Goal: Obtain resource: Obtain resource

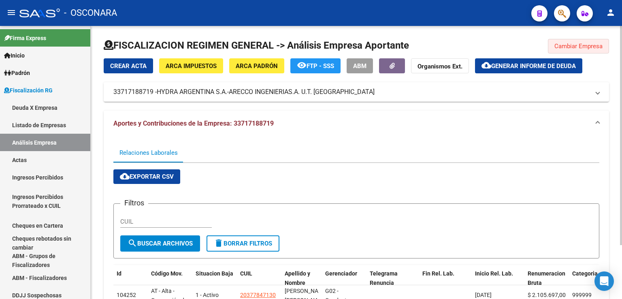
click at [591, 39] on button "Cambiar Empresa" at bounding box center [578, 46] width 61 height 15
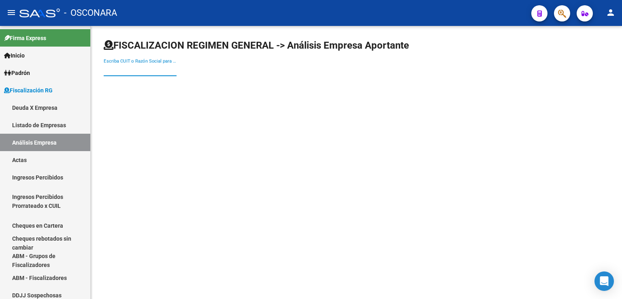
click at [124, 70] on input "Escriba CUIT o Razón Social para buscar" at bounding box center [140, 69] width 73 height 7
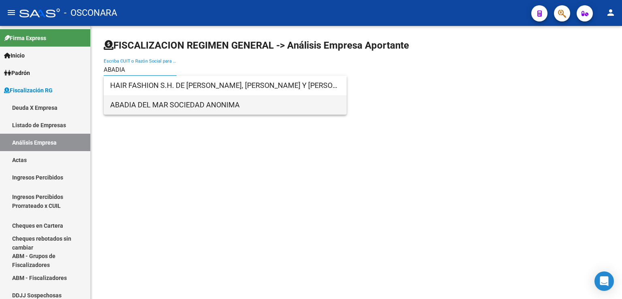
type input "ABADIA"
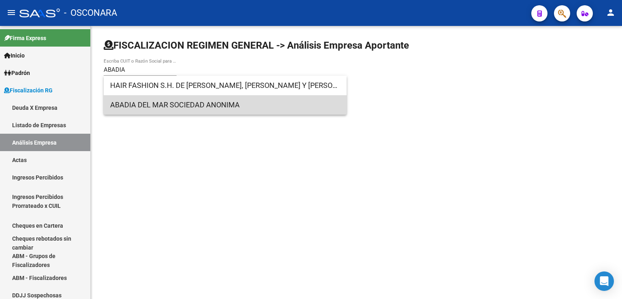
click at [160, 108] on span "ABADIA DEL MAR SOCIEDAD ANONIMA" at bounding box center [225, 104] width 230 height 19
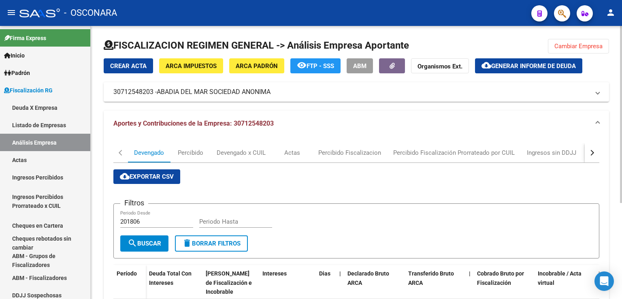
click at [587, 155] on button "button" at bounding box center [592, 152] width 15 height 19
click at [472, 150] on div "DDJJ" at bounding box center [473, 152] width 15 height 9
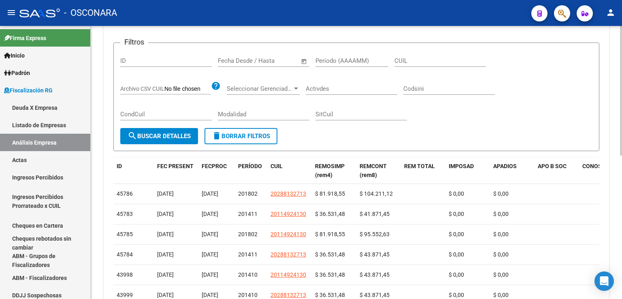
scroll to position [162, 0]
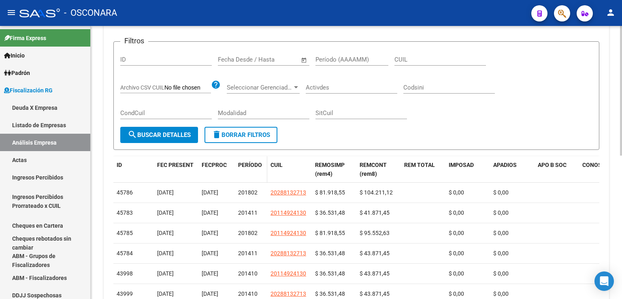
click at [254, 162] on span "PERÍODO" at bounding box center [250, 165] width 24 height 6
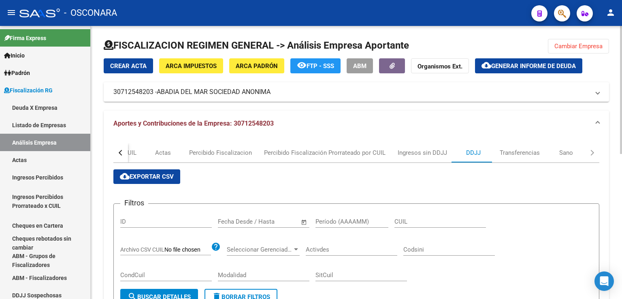
click at [561, 47] on span "Cambiar Empresa" at bounding box center [579, 46] width 48 height 7
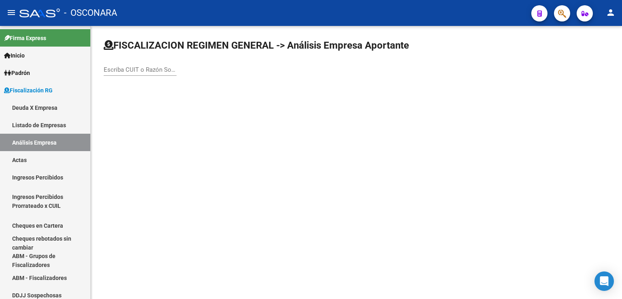
click at [135, 74] on div "Escriba CUIT o Razón Social para buscar" at bounding box center [140, 66] width 73 height 17
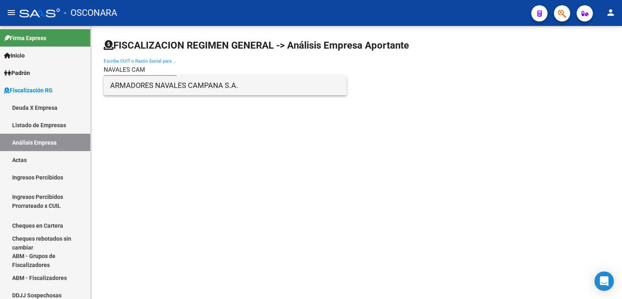
type input "NAVALES CAM"
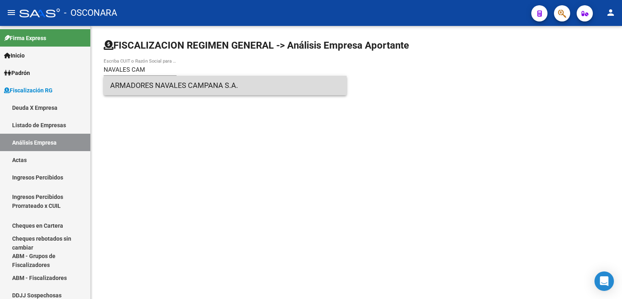
click at [141, 87] on span "ARMADORES NAVALES CAMPANA S.A." at bounding box center [225, 85] width 230 height 19
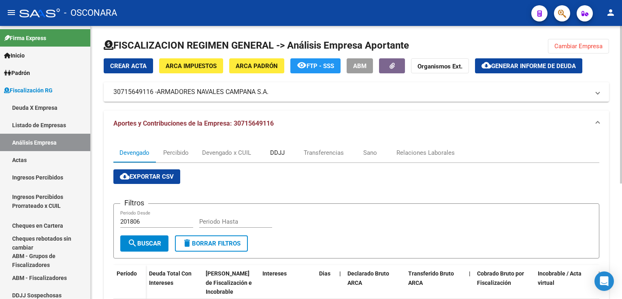
click at [282, 152] on div "DDJJ" at bounding box center [277, 152] width 15 height 9
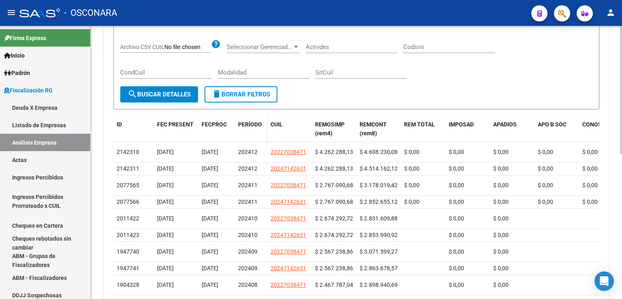
click at [252, 123] on span "PERÍODO" at bounding box center [250, 124] width 24 height 6
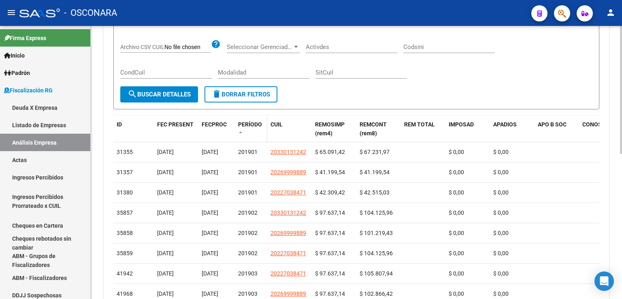
click at [252, 123] on span "PERÍODO" at bounding box center [250, 124] width 24 height 6
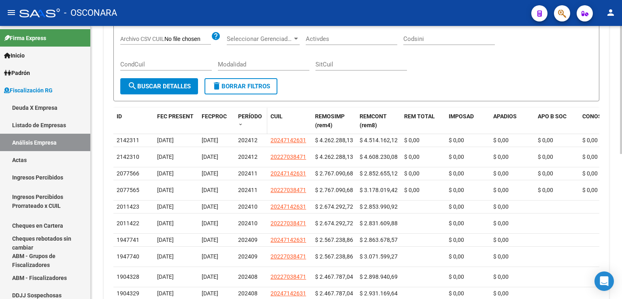
scroll to position [203, 0]
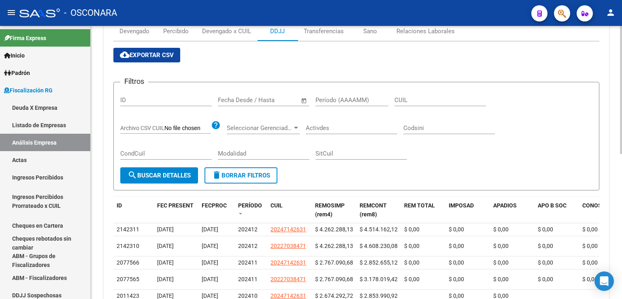
click at [163, 59] on button "cloud_download Exportar CSV" at bounding box center [146, 55] width 67 height 15
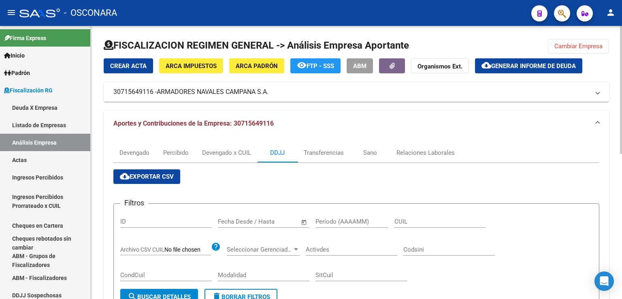
click at [564, 46] on span "Cambiar Empresa" at bounding box center [579, 46] width 48 height 7
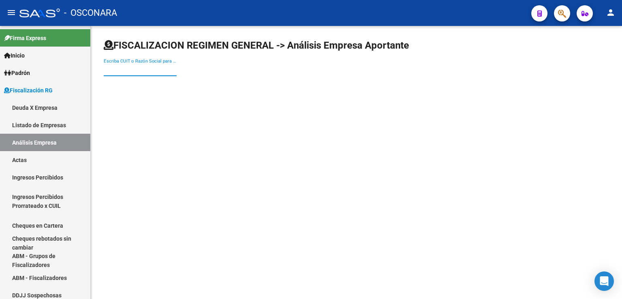
click at [150, 67] on input "Escriba CUIT o Razón Social para buscar" at bounding box center [140, 69] width 73 height 7
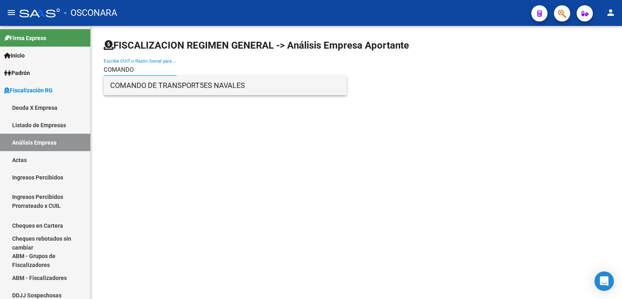
type input "COMANDO"
click at [160, 85] on span "COMANDO DE TRANSPORT5ES NAVALES" at bounding box center [225, 85] width 230 height 19
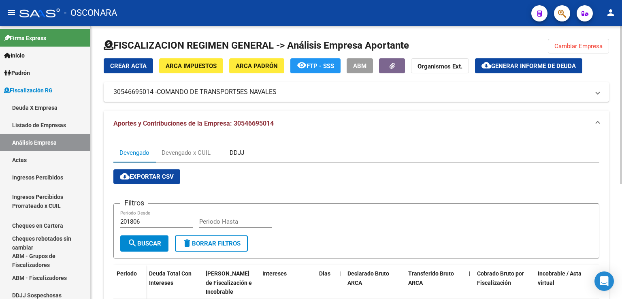
click at [241, 154] on div "DDJJ" at bounding box center [237, 152] width 15 height 9
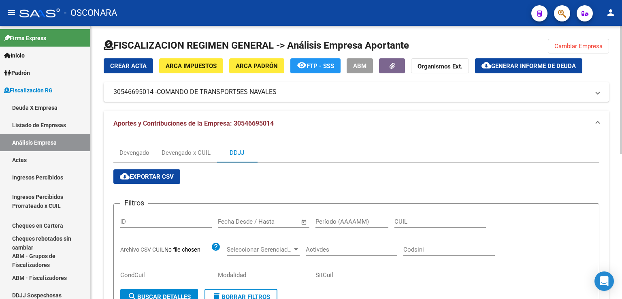
click at [525, 65] on span "Generar informe de deuda" at bounding box center [533, 65] width 85 height 7
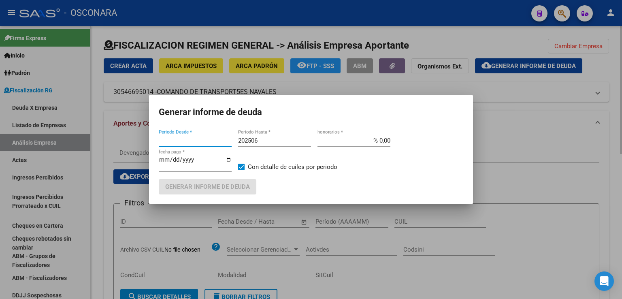
type input "201806"
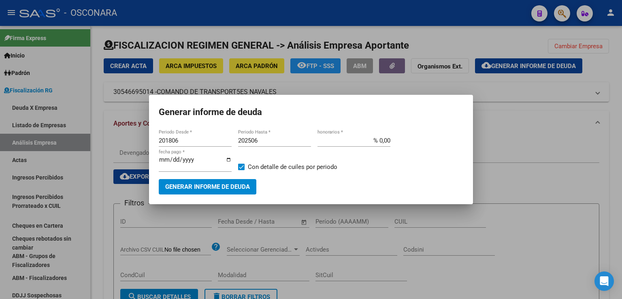
click at [568, 115] on div at bounding box center [311, 149] width 622 height 299
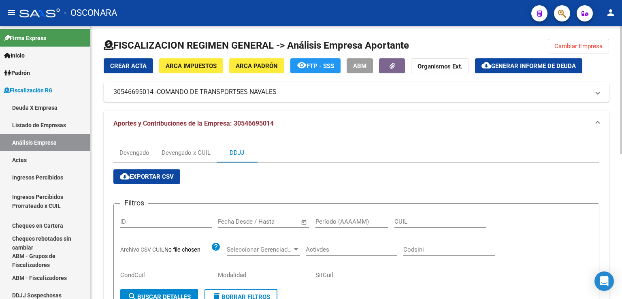
click at [138, 180] on span "cloud_download Exportar CSV" at bounding box center [147, 176] width 54 height 7
click at [574, 46] on span "Cambiar Empresa" at bounding box center [579, 46] width 48 height 7
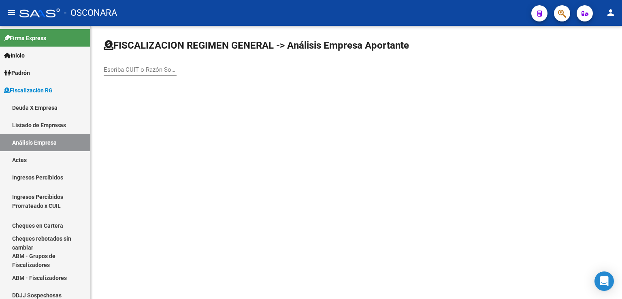
click at [160, 65] on div "Escriba CUIT o Razón Social para buscar" at bounding box center [140, 66] width 73 height 17
click at [159, 67] on input "Escriba CUIT o Razón Social para buscar" at bounding box center [140, 69] width 73 height 7
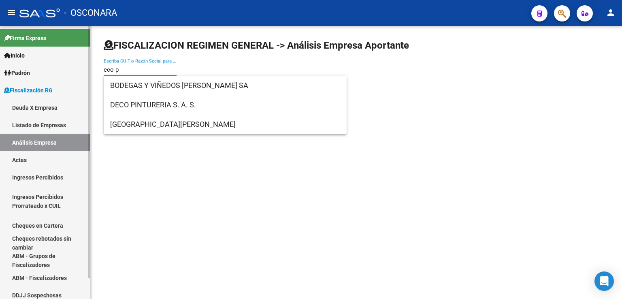
drag, startPoint x: 150, startPoint y: 68, endPoint x: 14, endPoint y: 67, distance: 136.5
click at [14, 67] on mat-sidenav-container "Firma Express Inicio Calendario SSS Instructivos Contacto OS [PERSON_NAME] Afil…" at bounding box center [311, 162] width 622 height 273
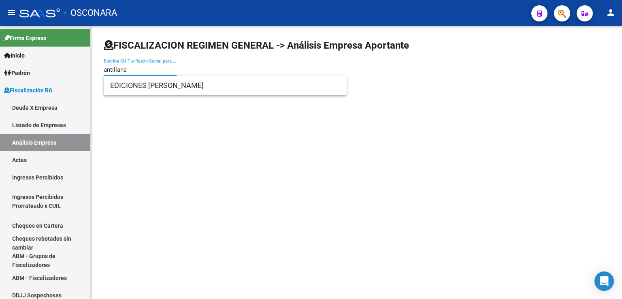
type input "antillana"
